Goal: Task Accomplishment & Management: Manage account settings

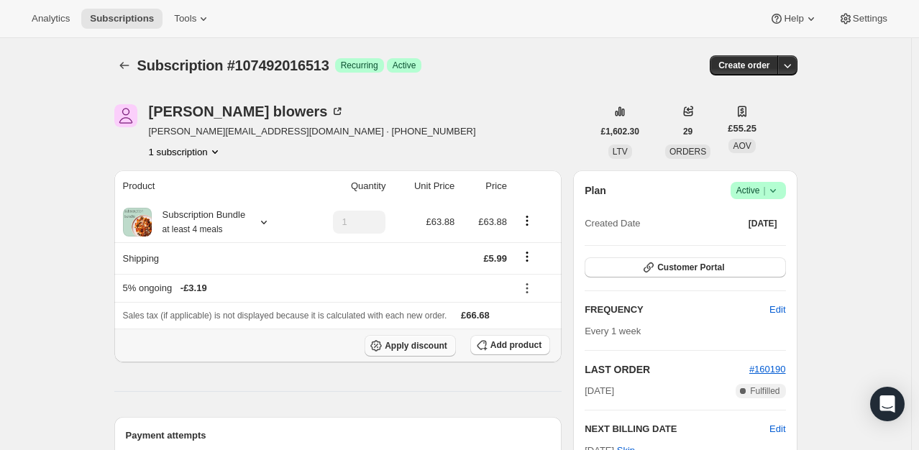
click at [425, 346] on span "Apply discount" at bounding box center [416, 346] width 63 height 12
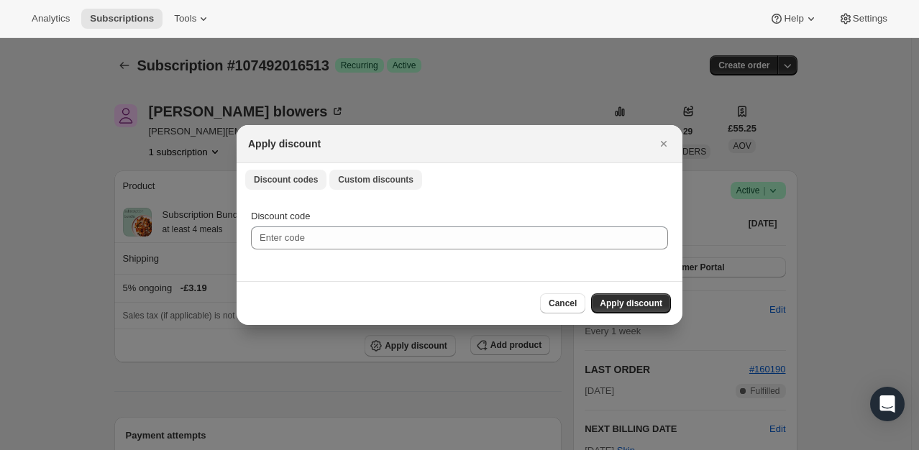
click at [364, 179] on span "Custom discounts" at bounding box center [375, 180] width 75 height 12
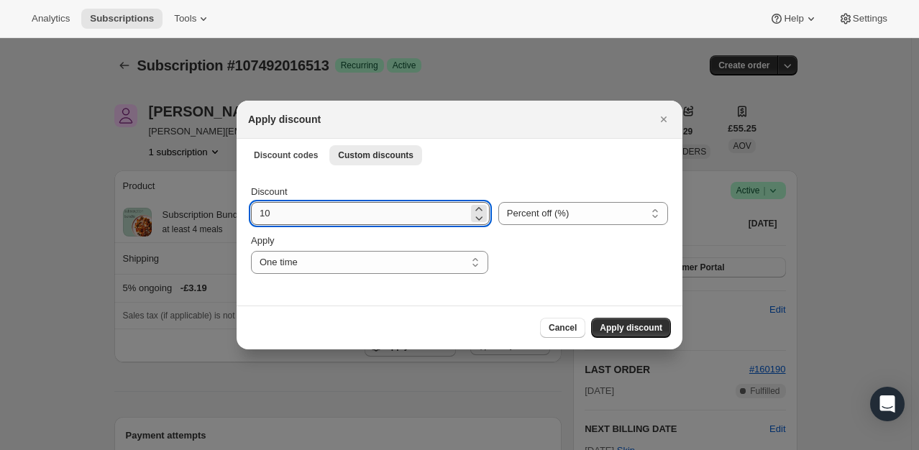
click at [305, 223] on input "10" at bounding box center [359, 213] width 217 height 23
type input "100"
click at [635, 331] on span "Apply discount" at bounding box center [630, 328] width 63 height 12
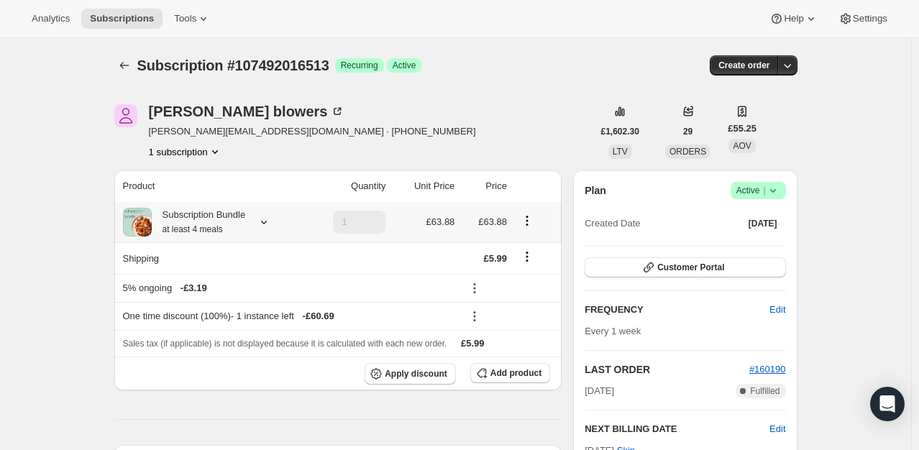
click at [534, 254] on icon "Shipping actions" at bounding box center [527, 256] width 14 height 14
click at [528, 277] on span "Edit shipping rate" at bounding box center [530, 284] width 72 height 14
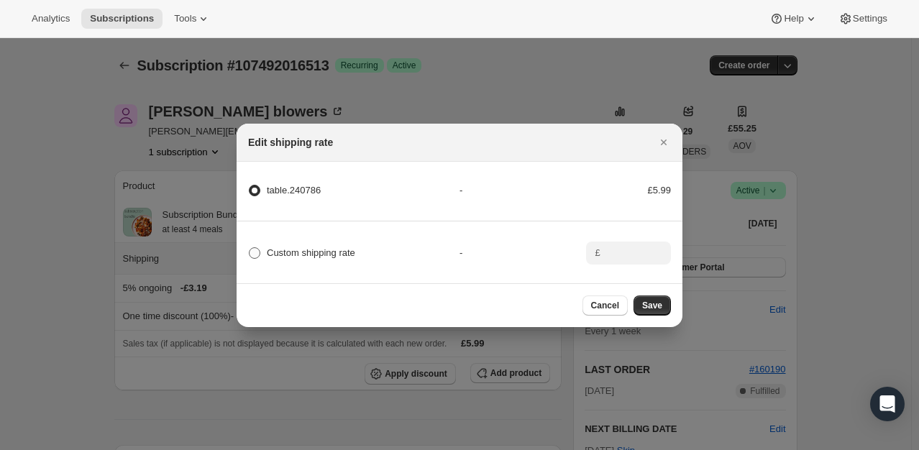
click at [281, 250] on span "Custom shipping rate" at bounding box center [311, 252] width 88 height 11
click at [249, 248] on input "Custom shipping rate" at bounding box center [249, 247] width 1 height 1
radio input "true"
radio input "false"
click at [602, 253] on div "£" at bounding box center [628, 253] width 85 height 23
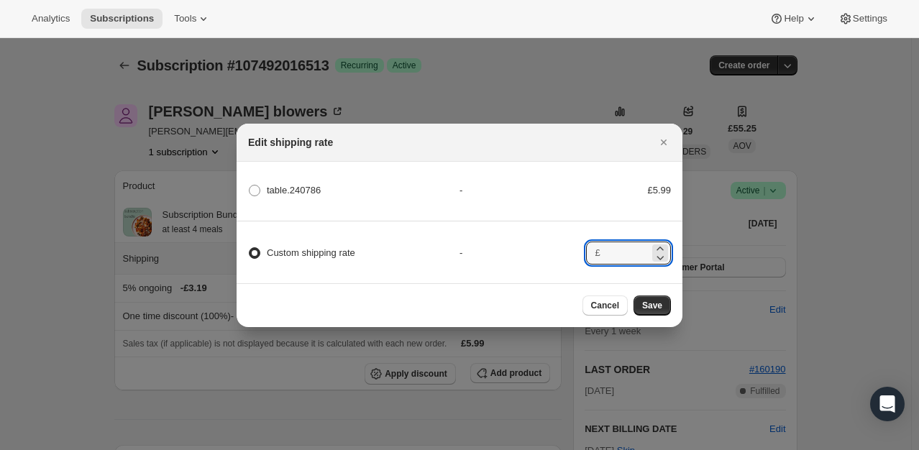
type input "1"
type input "0"
click at [649, 311] on span "Save" at bounding box center [652, 306] width 20 height 12
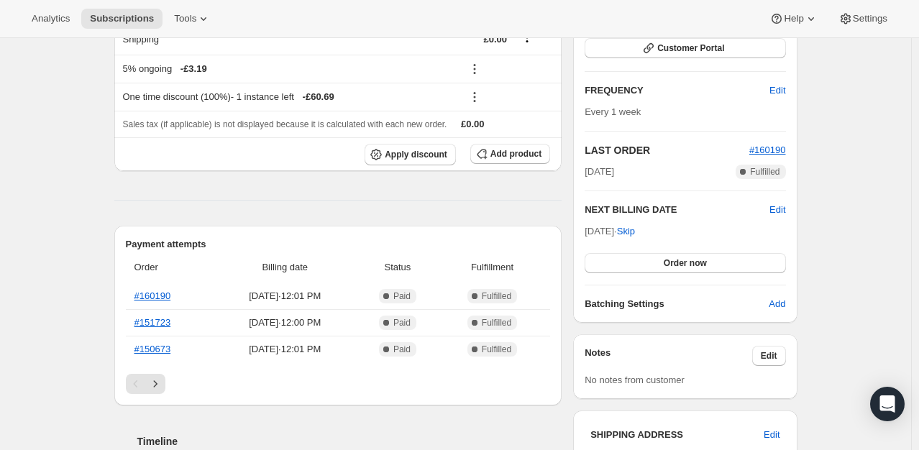
scroll to position [288, 0]
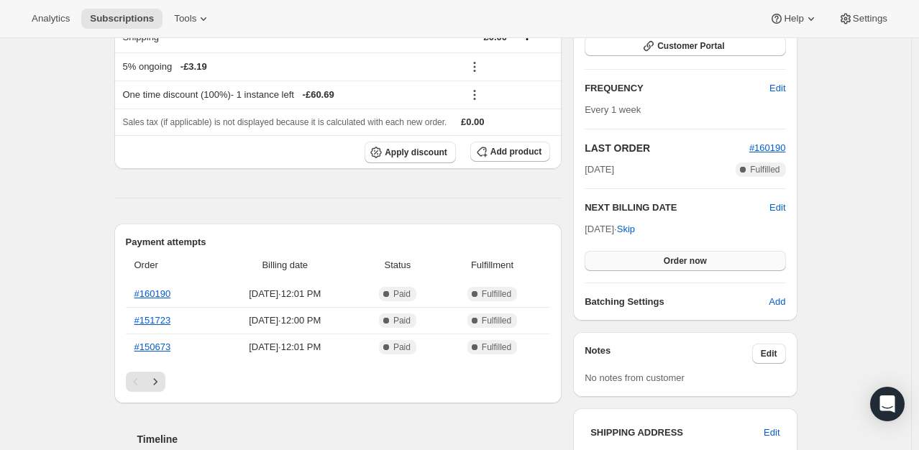
click at [651, 259] on button "Order now" at bounding box center [684, 261] width 201 height 20
click at [651, 259] on button "Click to confirm" at bounding box center [684, 261] width 201 height 20
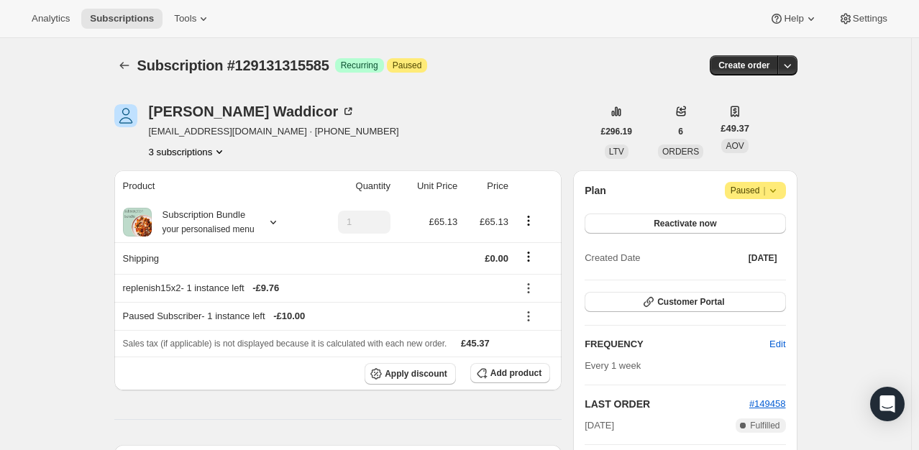
click at [224, 156] on icon "Product actions" at bounding box center [219, 151] width 14 height 14
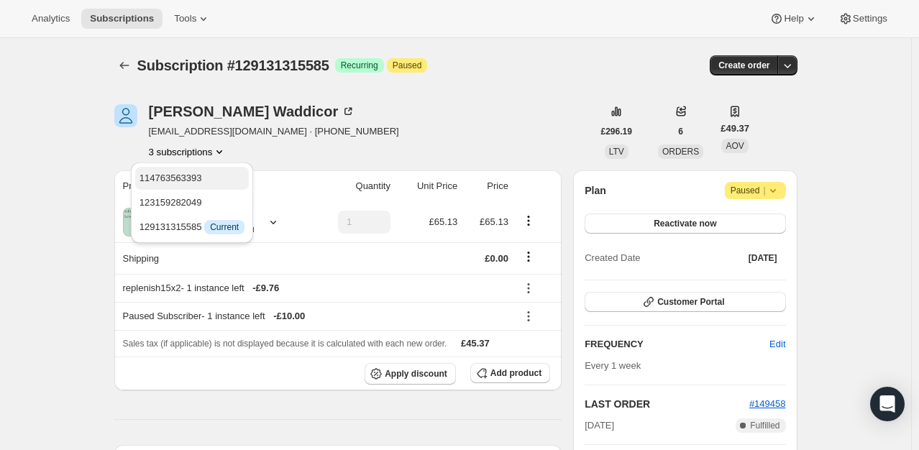
click at [217, 173] on span "114763563393" at bounding box center [191, 178] width 105 height 14
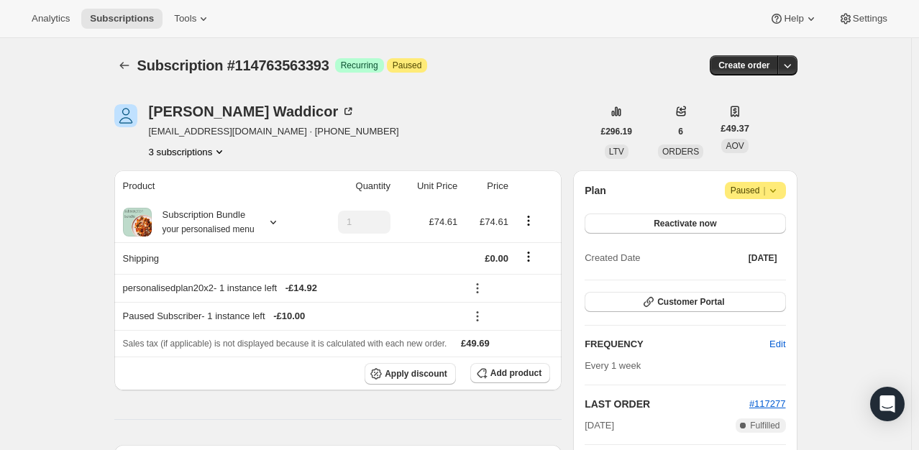
click at [209, 149] on button "3 subscriptions" at bounding box center [188, 151] width 78 height 14
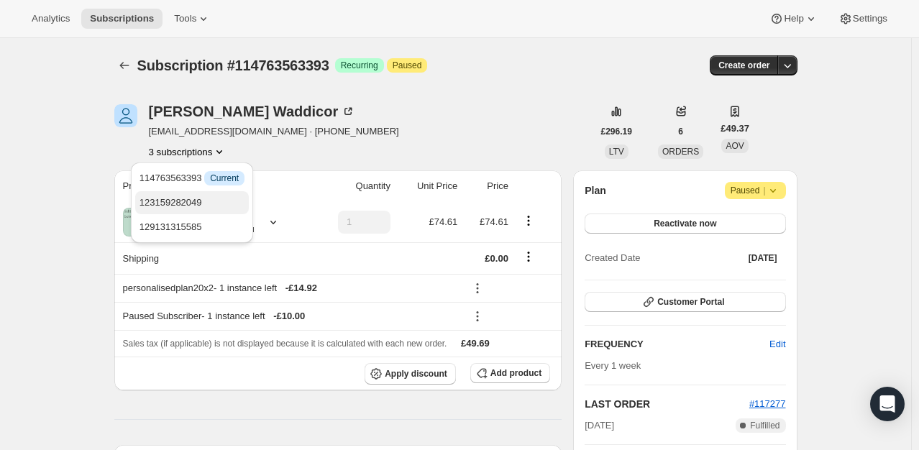
click at [210, 198] on span "123159282049" at bounding box center [191, 203] width 105 height 14
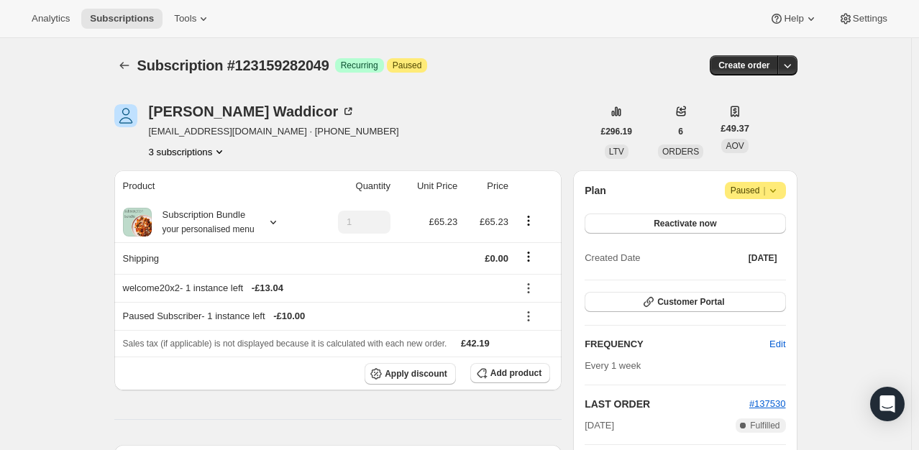
click at [198, 137] on span "[EMAIL_ADDRESS][DOMAIN_NAME] · [PHONE_NUMBER]" at bounding box center [274, 131] width 250 height 14
click at [198, 156] on button "3 subscriptions" at bounding box center [188, 151] width 78 height 14
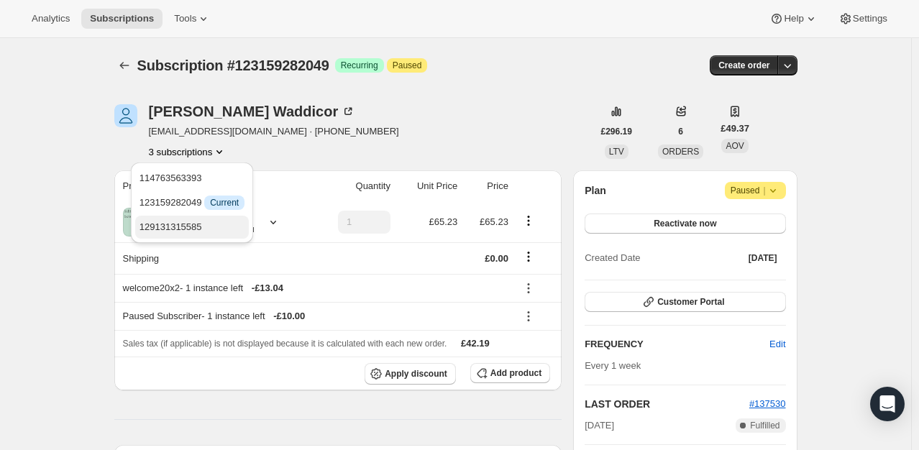
click at [218, 218] on button "129131315585" at bounding box center [192, 227] width 114 height 23
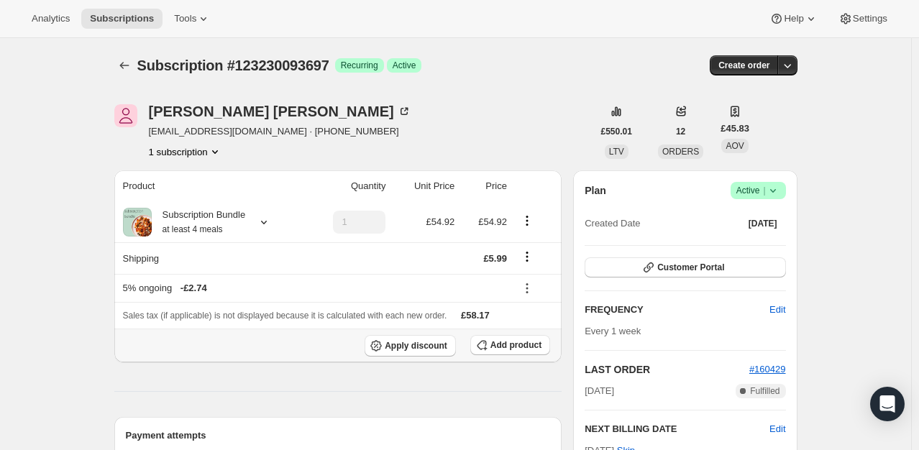
click at [410, 333] on th "Apply discount Add product" at bounding box center [338, 345] width 448 height 34
click at [414, 344] on span "Apply discount" at bounding box center [416, 346] width 63 height 12
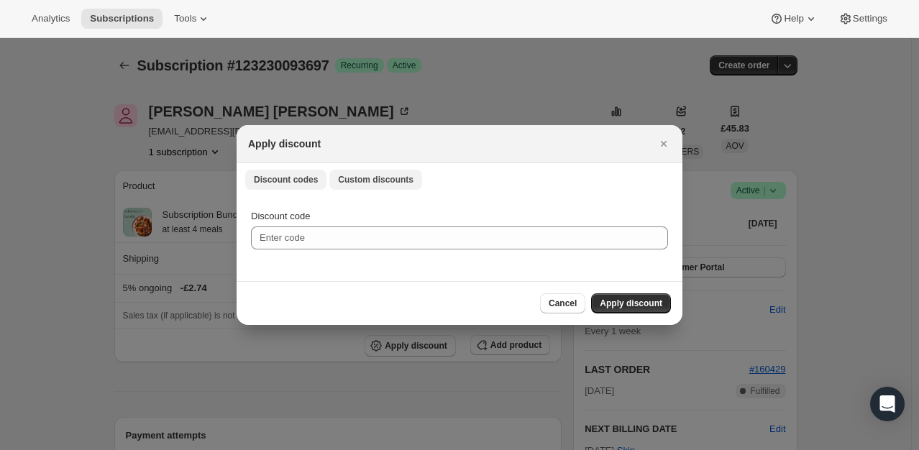
click at [351, 177] on span "Custom discounts" at bounding box center [375, 180] width 75 height 12
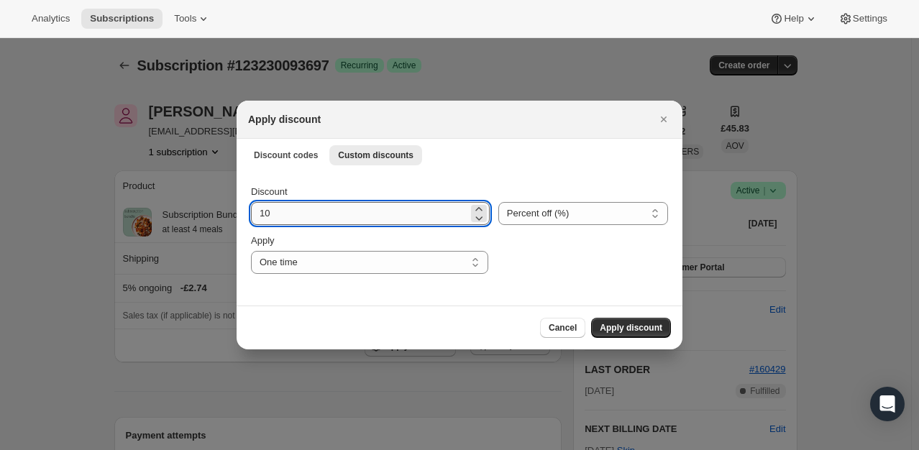
click at [318, 208] on input "10" at bounding box center [359, 213] width 217 height 23
type input "100"
click at [638, 335] on button "Apply discount" at bounding box center [631, 328] width 80 height 20
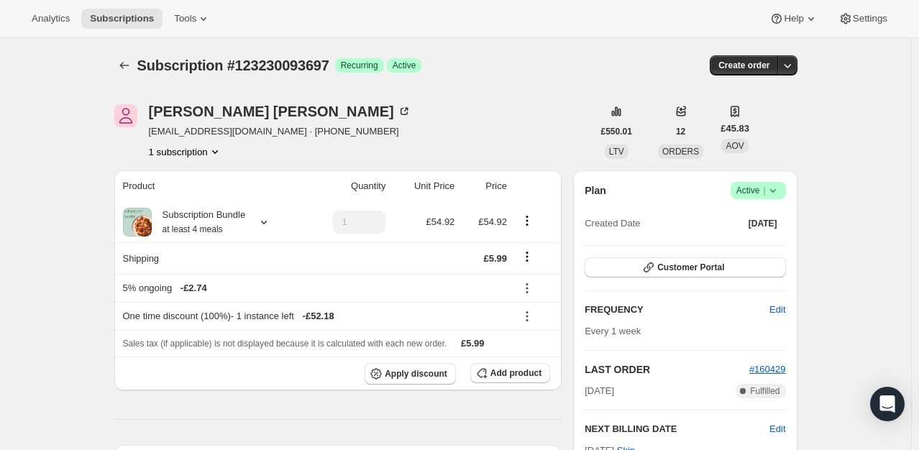
scroll to position [144, 0]
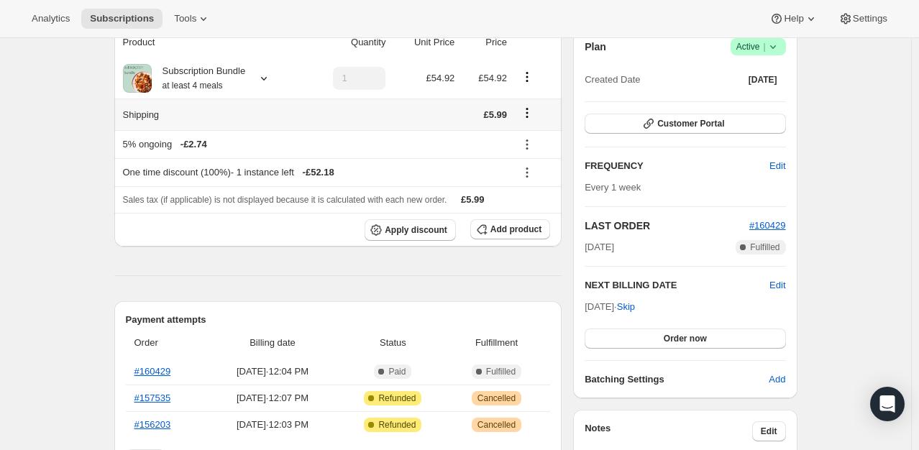
click at [526, 111] on icon "Shipping actions" at bounding box center [527, 113] width 14 height 14
click at [539, 151] on button "Edit shipping rate" at bounding box center [529, 140] width 81 height 23
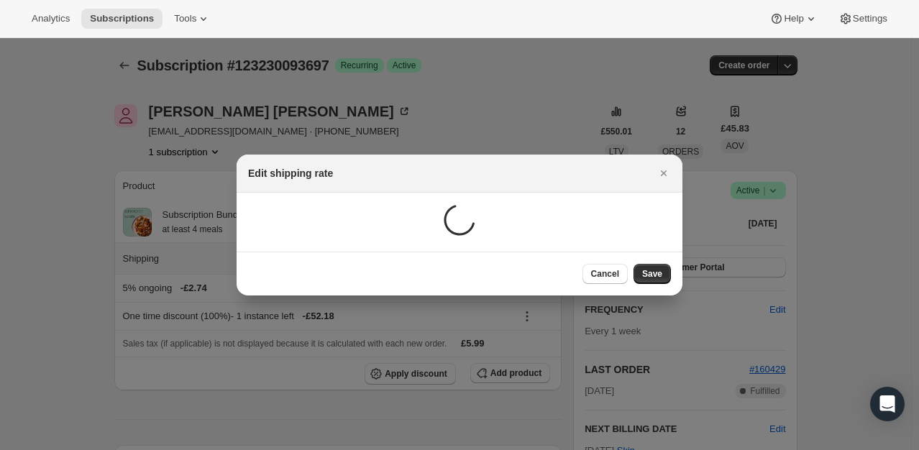
scroll to position [0, 0]
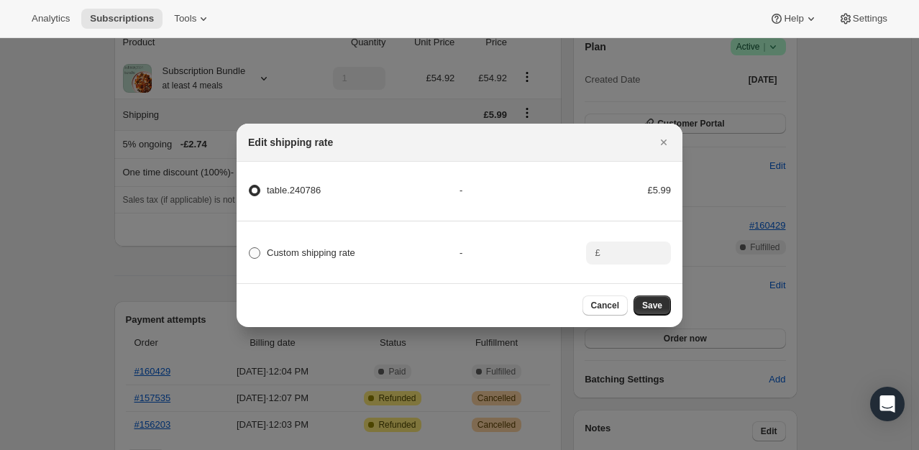
click at [321, 249] on span "Custom shipping rate" at bounding box center [311, 252] width 88 height 11
click at [249, 248] on input "Custom shipping rate" at bounding box center [249, 247] width 1 height 1
radio input "true"
radio input "false"
click at [625, 250] on input ":rf5:" at bounding box center [627, 253] width 45 height 23
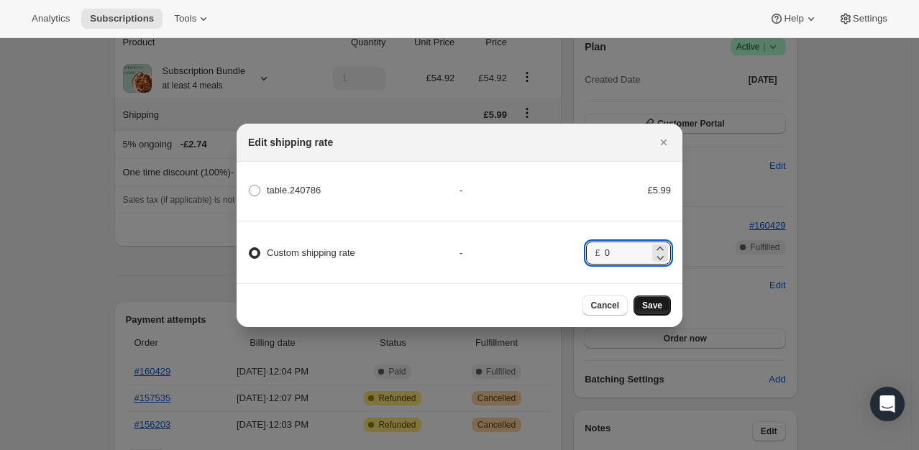
type input "0"
click at [653, 305] on span "Save" at bounding box center [652, 306] width 20 height 12
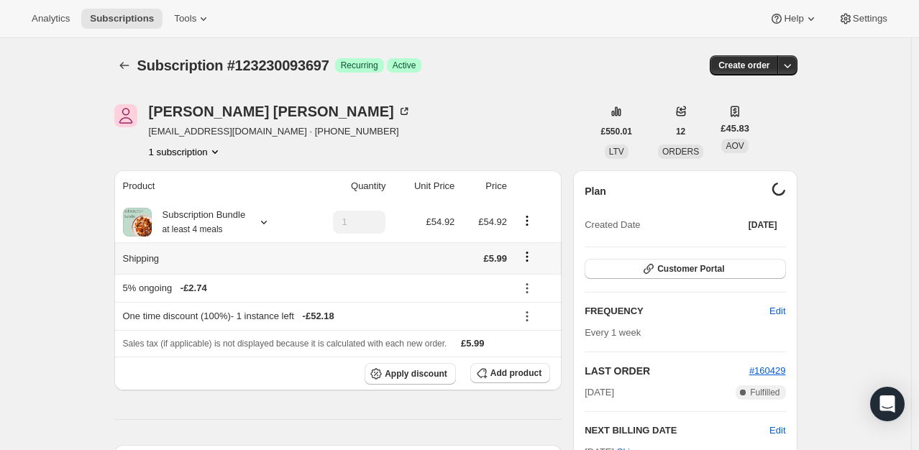
scroll to position [144, 0]
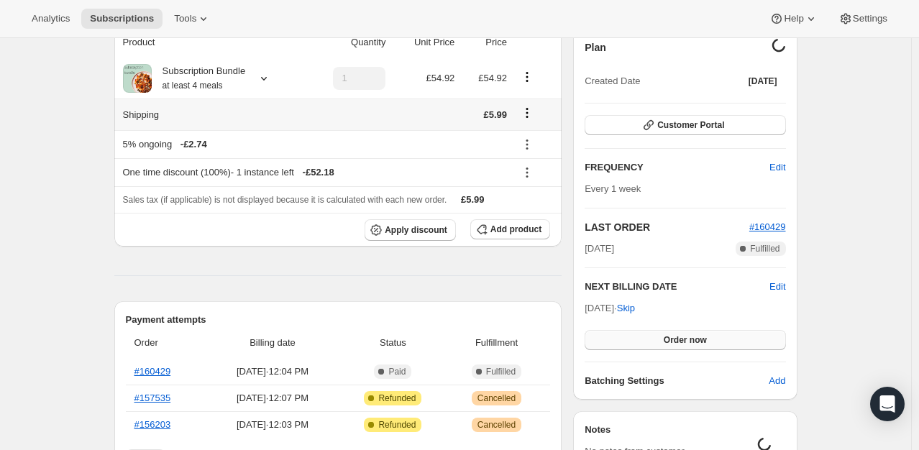
click at [715, 334] on button "Order now" at bounding box center [684, 340] width 201 height 20
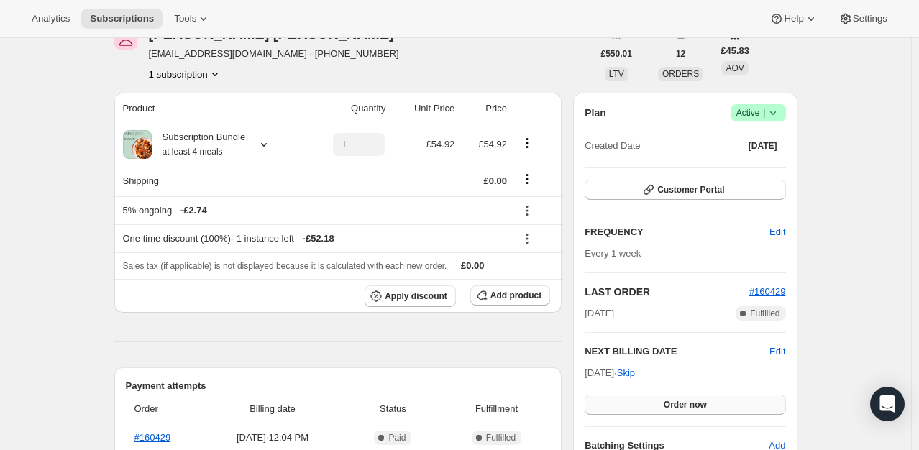
click at [710, 395] on button "Order now" at bounding box center [684, 405] width 201 height 20
click at [710, 399] on span "Click to confirm" at bounding box center [684, 405] width 65 height 12
